Goal: Use online tool/utility: Utilize a website feature to perform a specific function

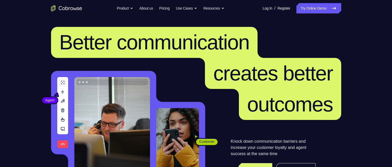
scroll to position [78, 0]
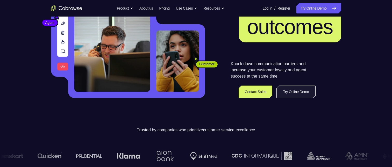
click at [295, 95] on link "Try Online Demo" at bounding box center [295, 92] width 39 height 12
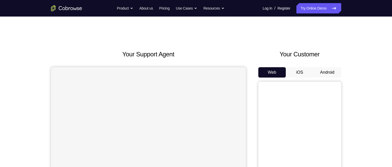
click at [328, 73] on button "Android" at bounding box center [327, 72] width 28 height 10
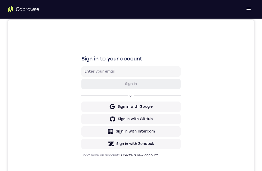
scroll to position [78, 0]
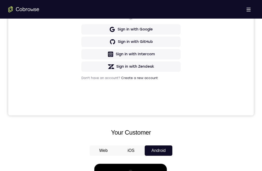
scroll to position [104, 0]
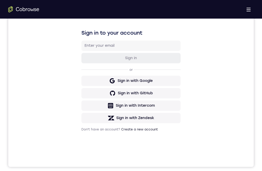
scroll to position [81, 0]
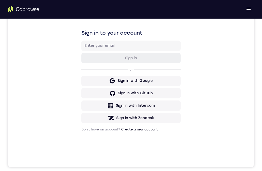
drag, startPoint x: 128, startPoint y: 335, endPoint x: 130, endPoint y: 339, distance: 4.6
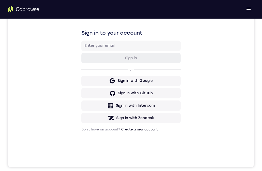
drag, startPoint x: 153, startPoint y: 322, endPoint x: 145, endPoint y: 268, distance: 53.7
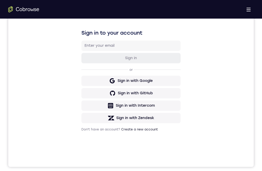
drag, startPoint x: 149, startPoint y: 317, endPoint x: 141, endPoint y: 273, distance: 45.6
drag, startPoint x: 147, startPoint y: 326, endPoint x: 148, endPoint y: 329, distance: 2.6
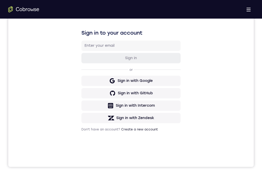
drag, startPoint x: 130, startPoint y: 308, endPoint x: 135, endPoint y: 325, distance: 17.3
drag, startPoint x: 134, startPoint y: 271, endPoint x: 134, endPoint y: 266, distance: 5.2
drag, startPoint x: 142, startPoint y: 319, endPoint x: 140, endPoint y: 284, distance: 35.8
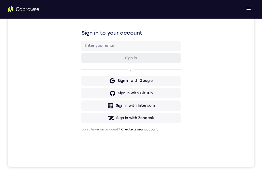
drag, startPoint x: 149, startPoint y: 288, endPoint x: 149, endPoint y: 281, distance: 7.0
drag, startPoint x: 148, startPoint y: 303, endPoint x: 144, endPoint y: 278, distance: 25.4
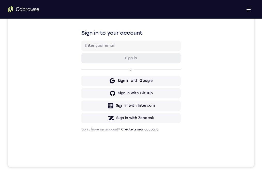
drag, startPoint x: 138, startPoint y: 335, endPoint x: 139, endPoint y: 306, distance: 28.5
drag, startPoint x: 126, startPoint y: 338, endPoint x: 124, endPoint y: 291, distance: 47.1
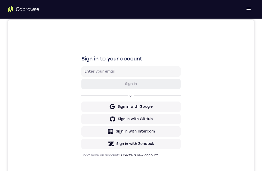
scroll to position [104, 0]
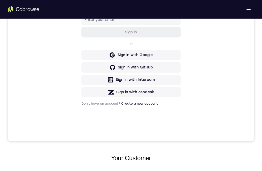
drag, startPoint x: 111, startPoint y: 215, endPoint x: 353, endPoint y: 303, distance: 257.6
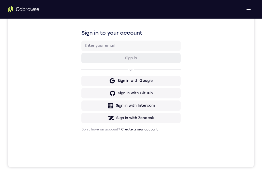
drag, startPoint x: 133, startPoint y: 325, endPoint x: 143, endPoint y: 287, distance: 39.3
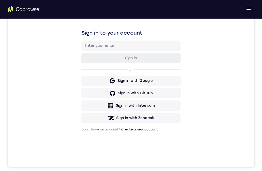
drag, startPoint x: 141, startPoint y: 308, endPoint x: 139, endPoint y: 323, distance: 15.0
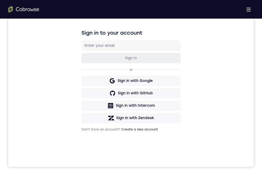
drag, startPoint x: 142, startPoint y: 320, endPoint x: 144, endPoint y: 295, distance: 24.9
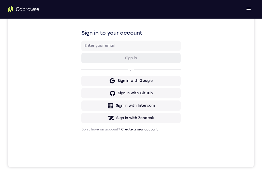
drag, startPoint x: 124, startPoint y: 303, endPoint x: 126, endPoint y: 267, distance: 36.8
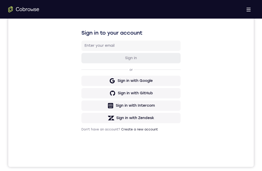
drag, startPoint x: 122, startPoint y: 264, endPoint x: 122, endPoint y: 296, distance: 32.1
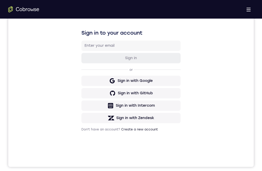
drag, startPoint x: 118, startPoint y: 332, endPoint x: 121, endPoint y: 312, distance: 19.9
drag, startPoint x: 132, startPoint y: 327, endPoint x: 133, endPoint y: 307, distance: 19.9
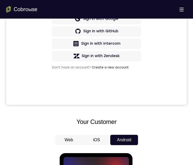
scroll to position [134, 0]
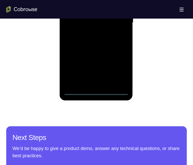
scroll to position [311, 0]
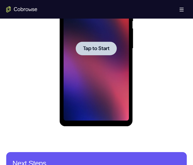
click at [95, 43] on div at bounding box center [95, 49] width 41 height 14
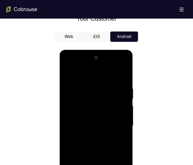
scroll to position [285, 0]
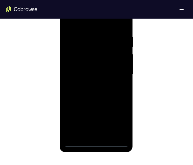
click at [96, 143] on div at bounding box center [95, 74] width 65 height 145
click at [97, 142] on div at bounding box center [95, 74] width 65 height 145
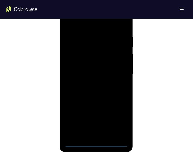
click at [97, 142] on div at bounding box center [95, 74] width 65 height 145
click at [97, 141] on div at bounding box center [95, 74] width 65 height 145
click at [77, 143] on div at bounding box center [95, 74] width 65 height 145
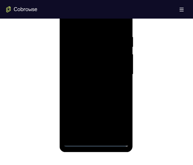
click at [119, 122] on div at bounding box center [95, 74] width 65 height 145
click at [79, 24] on div at bounding box center [95, 74] width 65 height 145
click at [79, 22] on div at bounding box center [95, 74] width 65 height 145
click at [117, 71] on div at bounding box center [95, 74] width 65 height 145
click at [89, 82] on div at bounding box center [95, 74] width 65 height 145
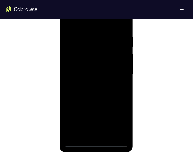
click at [89, 64] on div at bounding box center [95, 74] width 65 height 145
click at [94, 62] on div at bounding box center [95, 74] width 65 height 145
click at [100, 73] on div at bounding box center [95, 74] width 65 height 145
click at [103, 93] on div at bounding box center [95, 74] width 65 height 145
click at [98, 88] on div at bounding box center [95, 74] width 65 height 145
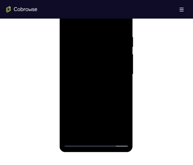
click at [111, 98] on div at bounding box center [95, 74] width 65 height 145
click at [105, 35] on div at bounding box center [95, 74] width 65 height 145
click at [121, 79] on div at bounding box center [95, 74] width 65 height 145
click at [120, 25] on div at bounding box center [95, 74] width 65 height 145
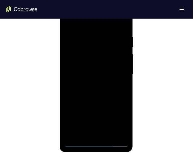
click at [87, 35] on div at bounding box center [95, 74] width 65 height 145
click at [122, 67] on div at bounding box center [95, 74] width 65 height 145
click at [121, 24] on div at bounding box center [95, 74] width 65 height 145
drag, startPoint x: 119, startPoint y: 82, endPoint x: 122, endPoint y: 69, distance: 13.1
click at [122, 69] on div at bounding box center [95, 74] width 65 height 145
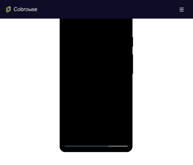
click at [68, 96] on div at bounding box center [95, 74] width 65 height 145
drag, startPoint x: 90, startPoint y: 96, endPoint x: 97, endPoint y: 57, distance: 39.7
click at [97, 57] on div at bounding box center [95, 74] width 65 height 145
drag, startPoint x: 102, startPoint y: 91, endPoint x: 107, endPoint y: 56, distance: 36.1
click at [107, 56] on div at bounding box center [95, 74] width 65 height 145
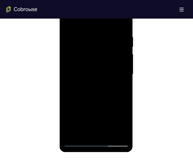
click at [123, 77] on div at bounding box center [95, 74] width 65 height 145
drag, startPoint x: 111, startPoint y: 76, endPoint x: 111, endPoint y: 48, distance: 28.5
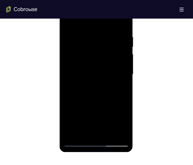
click at [111, 48] on div at bounding box center [95, 74] width 65 height 145
drag, startPoint x: 109, startPoint y: 89, endPoint x: 111, endPoint y: 60, distance: 29.3
click at [111, 60] on div at bounding box center [95, 74] width 65 height 145
drag, startPoint x: 122, startPoint y: 98, endPoint x: 123, endPoint y: 73, distance: 24.9
click at [123, 73] on div at bounding box center [95, 74] width 65 height 145
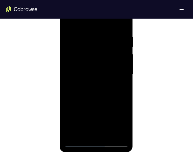
click at [68, 113] on div at bounding box center [95, 74] width 65 height 145
drag, startPoint x: 87, startPoint y: 108, endPoint x: 102, endPoint y: 48, distance: 61.7
click at [102, 48] on div at bounding box center [95, 74] width 65 height 145
drag, startPoint x: 104, startPoint y: 93, endPoint x: 106, endPoint y: 52, distance: 41.7
click at [106, 52] on div at bounding box center [95, 74] width 65 height 145
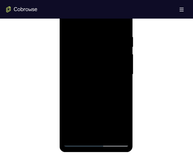
drag, startPoint x: 108, startPoint y: 92, endPoint x: 112, endPoint y: 70, distance: 21.5
click at [112, 70] on div at bounding box center [95, 74] width 65 height 145
click at [68, 108] on div at bounding box center [95, 74] width 65 height 145
drag, startPoint x: 92, startPoint y: 103, endPoint x: 97, endPoint y: 77, distance: 26.3
click at [97, 77] on div at bounding box center [95, 74] width 65 height 145
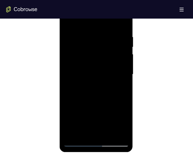
drag, startPoint x: 96, startPoint y: 101, endPoint x: 105, endPoint y: 64, distance: 37.7
click at [105, 64] on div at bounding box center [95, 74] width 65 height 145
drag, startPoint x: 107, startPoint y: 84, endPoint x: 109, endPoint y: 49, distance: 35.0
click at [109, 49] on div at bounding box center [95, 74] width 65 height 145
click at [123, 76] on div at bounding box center [95, 74] width 65 height 145
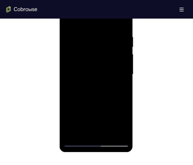
click at [125, 76] on div at bounding box center [95, 74] width 65 height 145
drag, startPoint x: 111, startPoint y: 92, endPoint x: 115, endPoint y: 61, distance: 31.3
click at [115, 61] on div at bounding box center [95, 74] width 65 height 145
click at [68, 84] on div at bounding box center [95, 74] width 65 height 145
drag, startPoint x: 87, startPoint y: 68, endPoint x: 93, endPoint y: 49, distance: 19.2
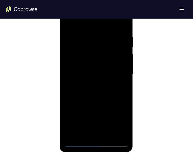
click at [93, 49] on div at bounding box center [95, 74] width 65 height 145
drag, startPoint x: 101, startPoint y: 87, endPoint x: 107, endPoint y: 57, distance: 30.4
click at [107, 57] on div at bounding box center [95, 74] width 65 height 145
click at [122, 82] on div at bounding box center [95, 74] width 65 height 145
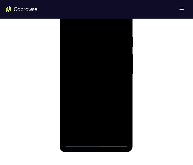
click at [122, 82] on div at bounding box center [95, 74] width 65 height 145
drag, startPoint x: 115, startPoint y: 51, endPoint x: 116, endPoint y: 43, distance: 7.6
click at [116, 43] on div at bounding box center [95, 74] width 65 height 145
click at [67, 83] on div at bounding box center [95, 74] width 65 height 145
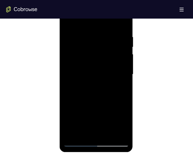
click at [94, 42] on div at bounding box center [95, 74] width 65 height 145
drag, startPoint x: 98, startPoint y: 56, endPoint x: 101, endPoint y: 49, distance: 7.4
click at [101, 49] on div at bounding box center [95, 74] width 65 height 145
drag, startPoint x: 97, startPoint y: 71, endPoint x: 99, endPoint y: 60, distance: 11.6
click at [99, 60] on div at bounding box center [95, 74] width 65 height 145
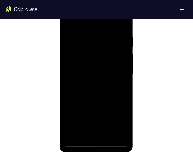
click at [69, 86] on div at bounding box center [95, 74] width 65 height 145
drag, startPoint x: 101, startPoint y: 54, endPoint x: 107, endPoint y: 100, distance: 47.0
click at [107, 100] on div at bounding box center [95, 74] width 65 height 145
click at [111, 69] on div at bounding box center [95, 74] width 65 height 145
drag, startPoint x: 101, startPoint y: 68, endPoint x: 106, endPoint y: 39, distance: 29.7
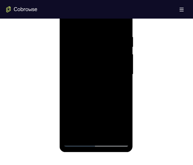
click at [106, 39] on div at bounding box center [95, 74] width 65 height 145
drag, startPoint x: 103, startPoint y: 87, endPoint x: 112, endPoint y: 59, distance: 29.9
click at [112, 59] on div at bounding box center [95, 74] width 65 height 145
drag, startPoint x: 113, startPoint y: 83, endPoint x: 116, endPoint y: 54, distance: 29.7
click at [116, 54] on div at bounding box center [95, 74] width 65 height 145
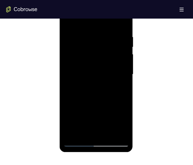
drag, startPoint x: 109, startPoint y: 88, endPoint x: 112, endPoint y: 50, distance: 37.9
click at [112, 50] on div at bounding box center [95, 74] width 65 height 145
drag, startPoint x: 111, startPoint y: 68, endPoint x: 113, endPoint y: 54, distance: 14.1
click at [113, 54] on div at bounding box center [95, 74] width 65 height 145
drag, startPoint x: 118, startPoint y: 64, endPoint x: 120, endPoint y: 49, distance: 14.6
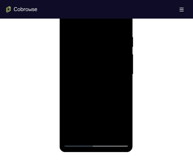
click at [120, 49] on div at bounding box center [95, 74] width 65 height 145
drag, startPoint x: 109, startPoint y: 101, endPoint x: 114, endPoint y: 50, distance: 51.2
click at [114, 50] on div at bounding box center [95, 74] width 65 height 145
drag, startPoint x: 111, startPoint y: 89, endPoint x: 110, endPoint y: 50, distance: 39.1
click at [110, 52] on div at bounding box center [95, 74] width 65 height 145
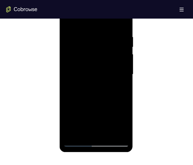
drag, startPoint x: 102, startPoint y: 81, endPoint x: 110, endPoint y: 49, distance: 33.2
click at [110, 49] on div at bounding box center [95, 74] width 65 height 145
drag, startPoint x: 110, startPoint y: 85, endPoint x: 120, endPoint y: 47, distance: 39.4
click at [120, 47] on div at bounding box center [95, 74] width 65 height 145
click at [117, 118] on div at bounding box center [95, 74] width 65 height 145
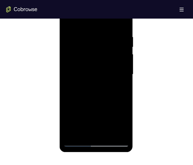
click at [124, 47] on div at bounding box center [95, 74] width 65 height 145
drag, startPoint x: 104, startPoint y: 49, endPoint x: 106, endPoint y: 99, distance: 49.8
click at [106, 99] on div at bounding box center [95, 74] width 65 height 145
click at [111, 65] on div at bounding box center [95, 74] width 65 height 145
click at [122, 67] on div at bounding box center [95, 74] width 65 height 145
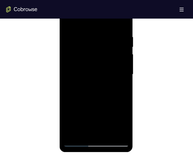
click at [123, 67] on div at bounding box center [95, 74] width 65 height 145
click at [124, 67] on div at bounding box center [95, 74] width 65 height 145
